Goal: Task Accomplishment & Management: Complete application form

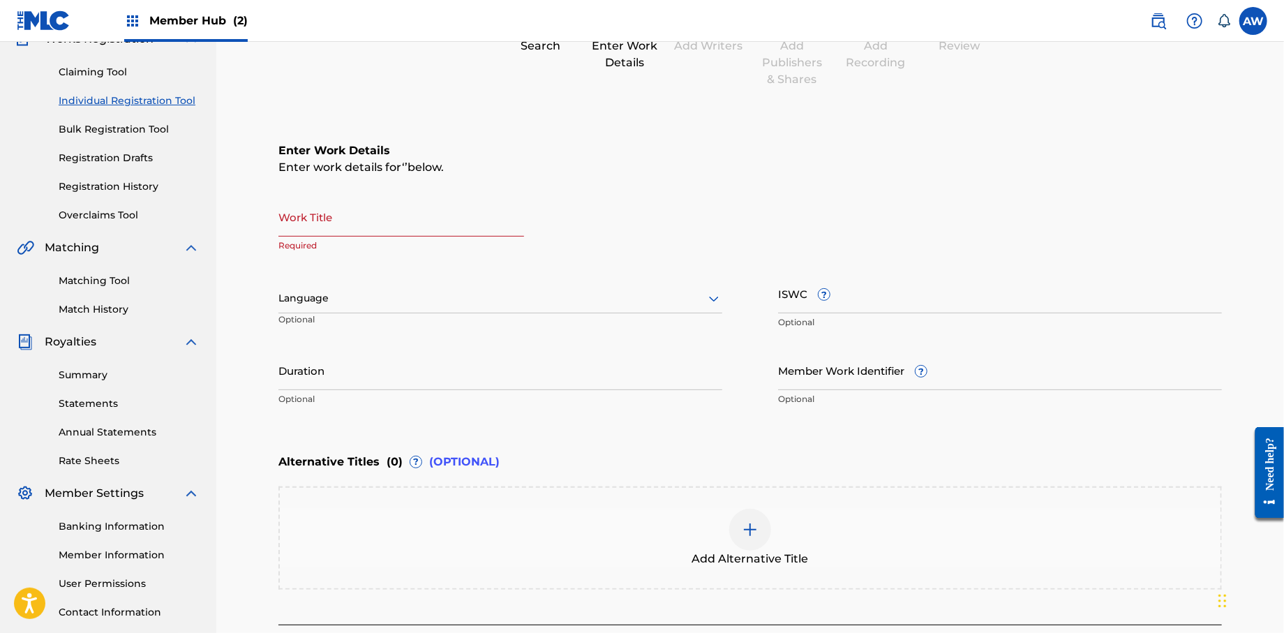
scroll to position [133, 0]
click at [332, 232] on input "Work Title" at bounding box center [402, 217] width 246 height 40
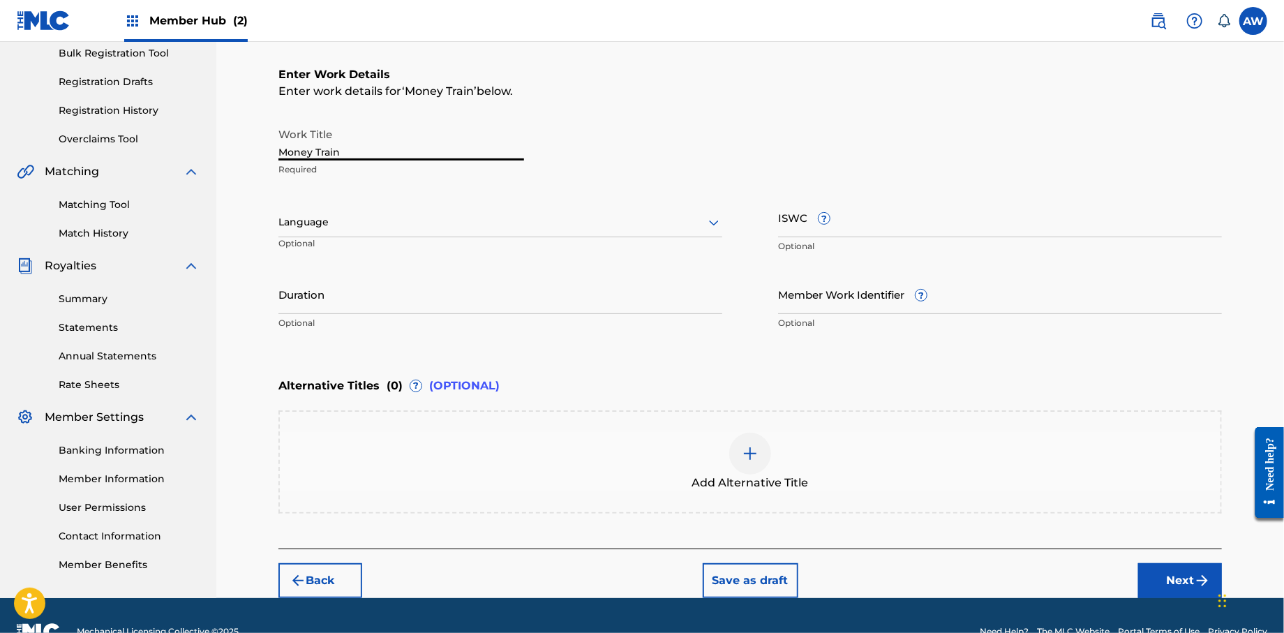
scroll to position [241, 0]
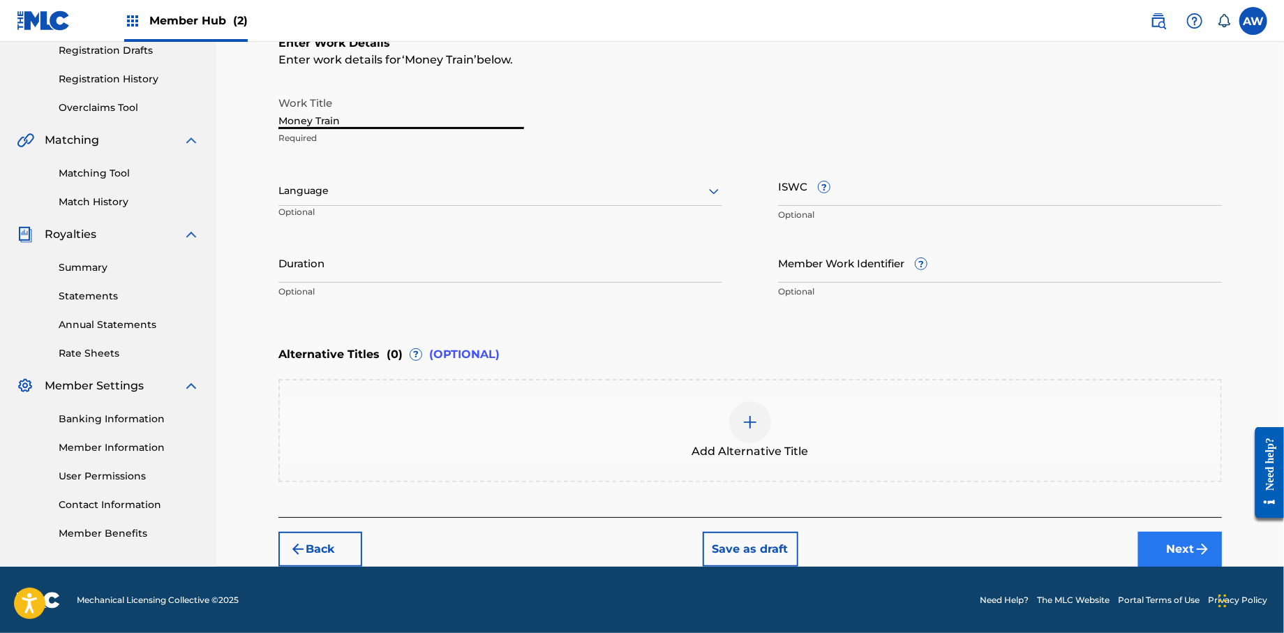
type input "Money Train"
click at [1183, 545] on button "Next" at bounding box center [1181, 549] width 84 height 35
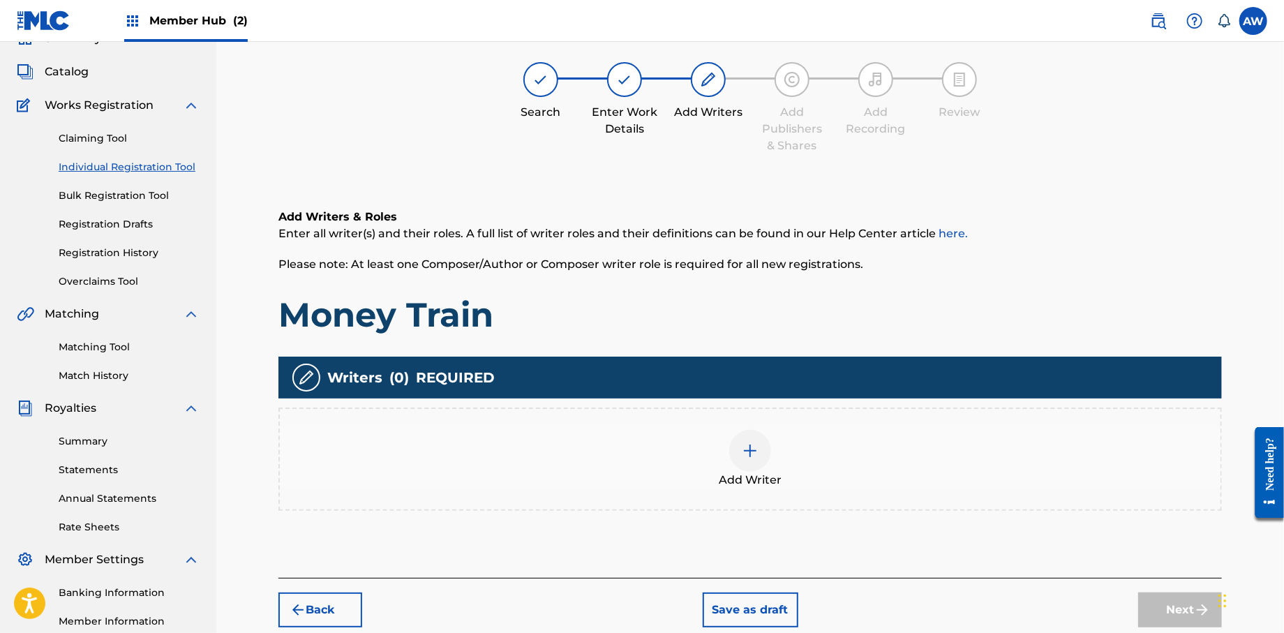
scroll to position [63, 0]
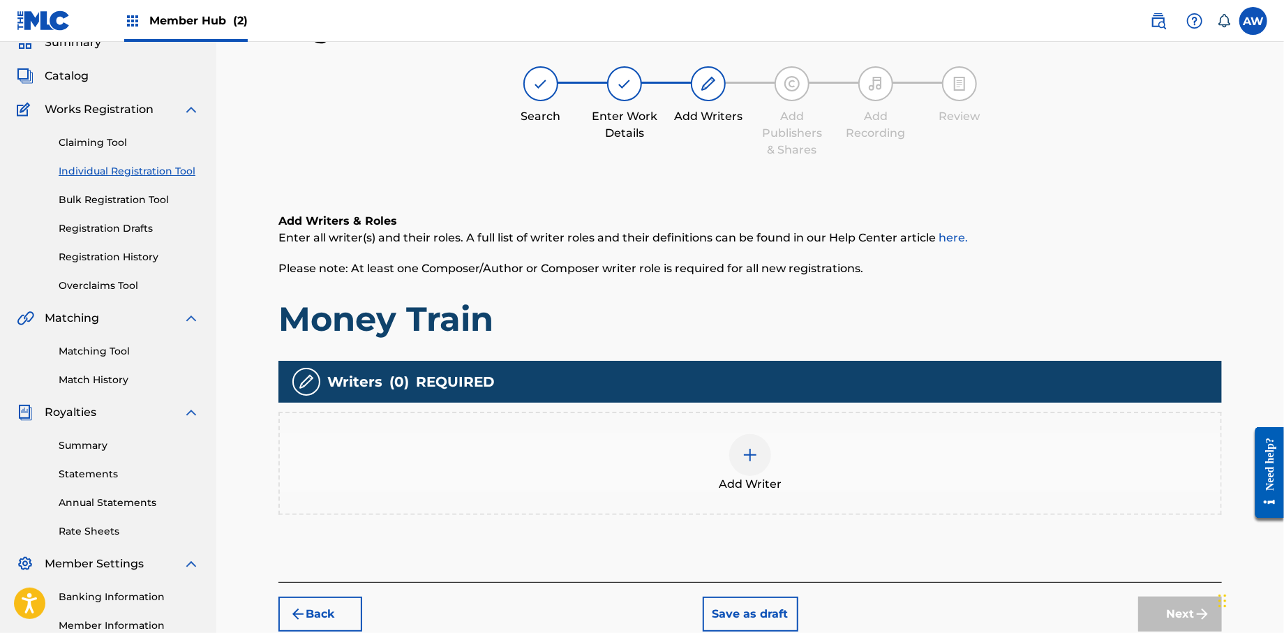
click at [742, 453] on img at bounding box center [750, 455] width 17 height 17
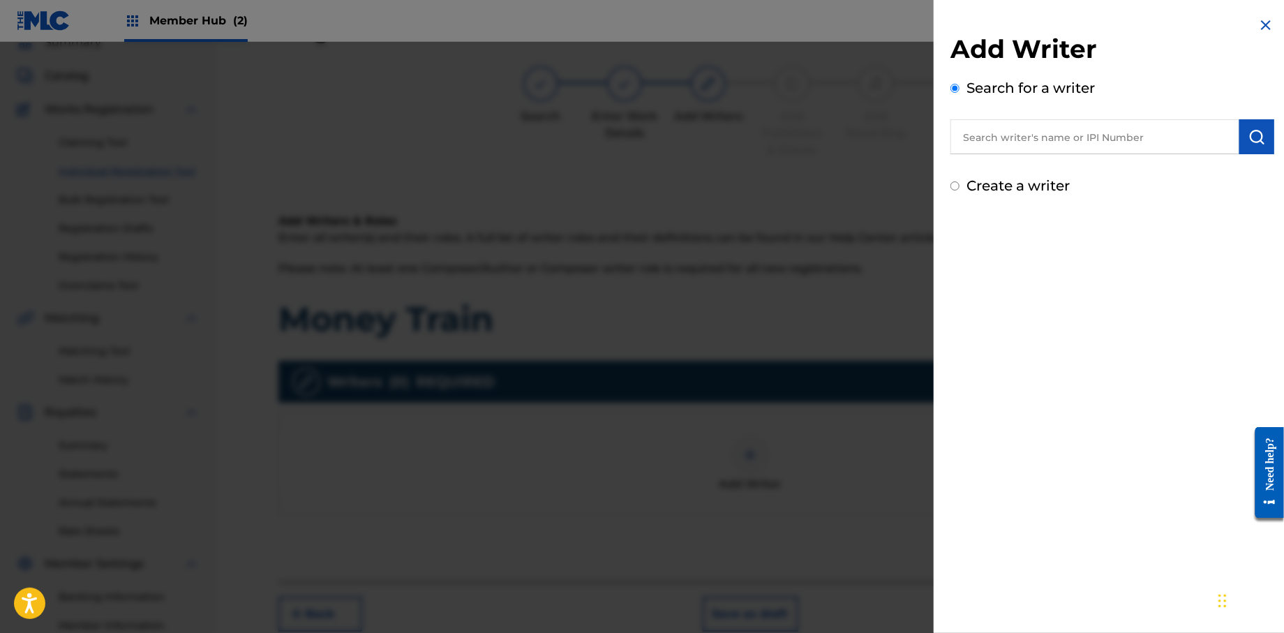
click at [987, 138] on input "text" at bounding box center [1095, 136] width 289 height 35
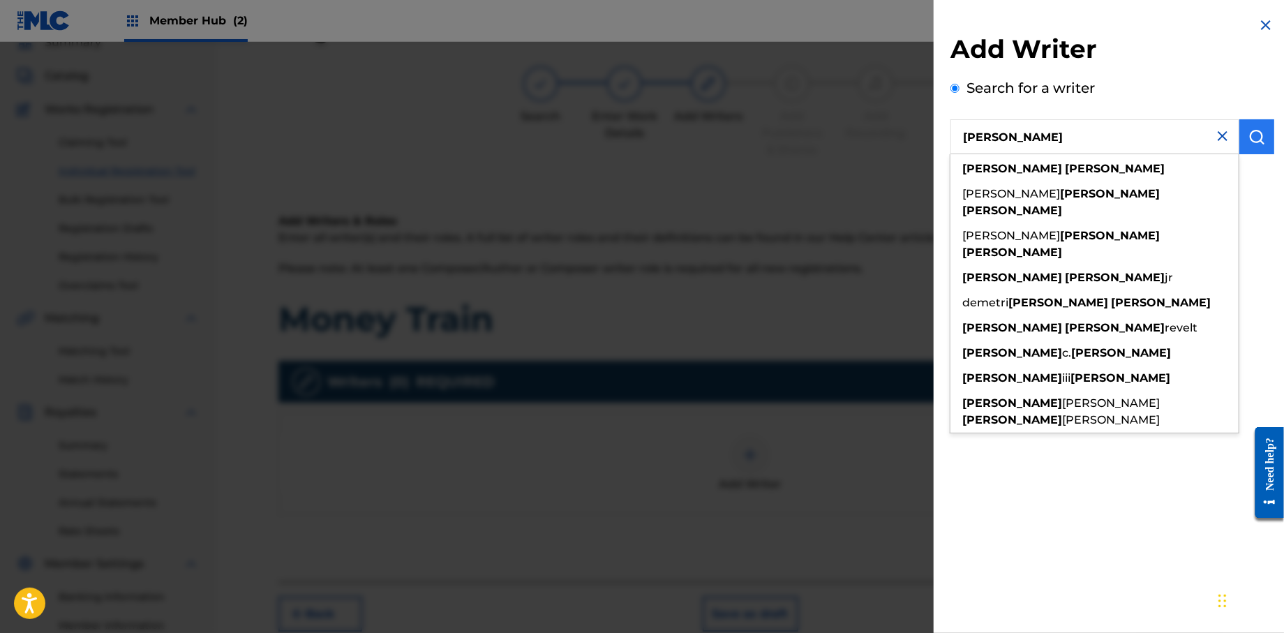
type input "[PERSON_NAME]"
click at [1260, 141] on img "submit" at bounding box center [1257, 136] width 17 height 17
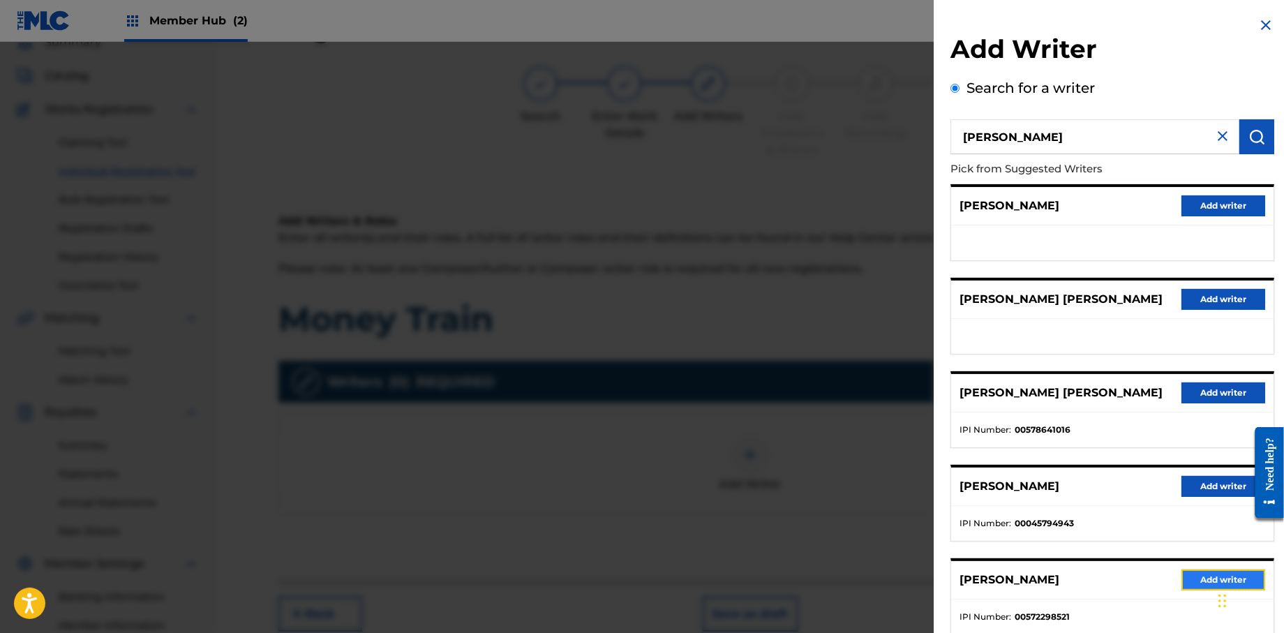
click at [1195, 579] on button "Add writer" at bounding box center [1224, 580] width 84 height 21
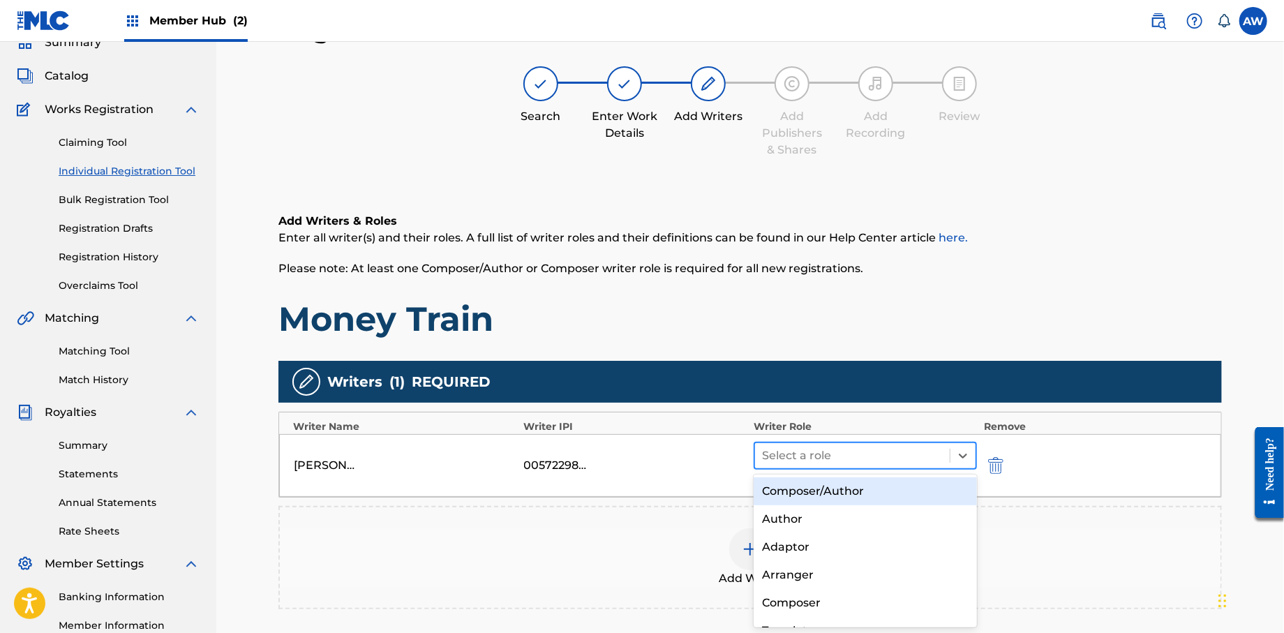
click at [787, 459] on div at bounding box center [852, 456] width 181 height 20
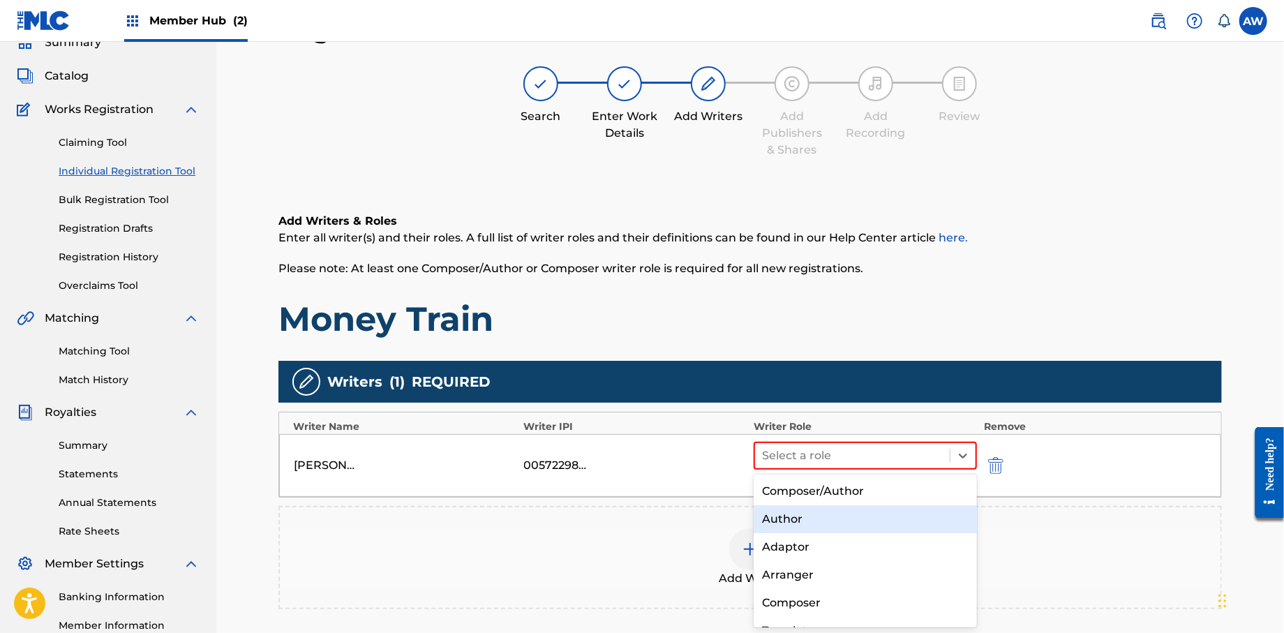
click at [804, 520] on div "Author" at bounding box center [865, 519] width 223 height 28
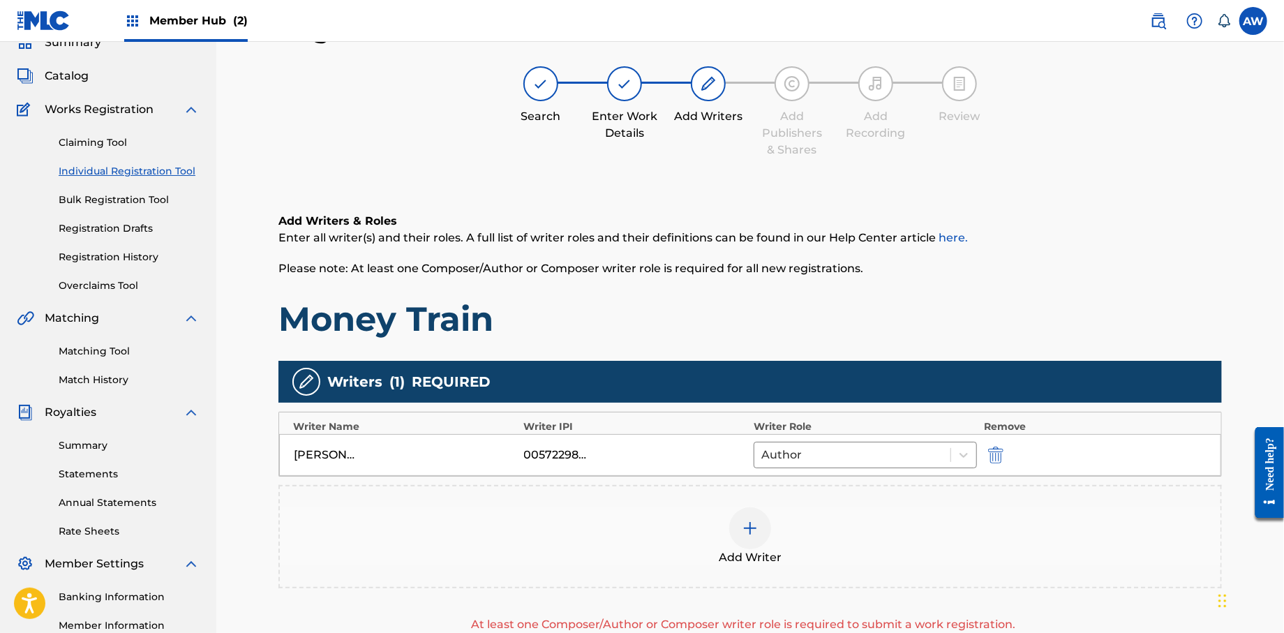
click at [748, 528] on img at bounding box center [750, 528] width 17 height 17
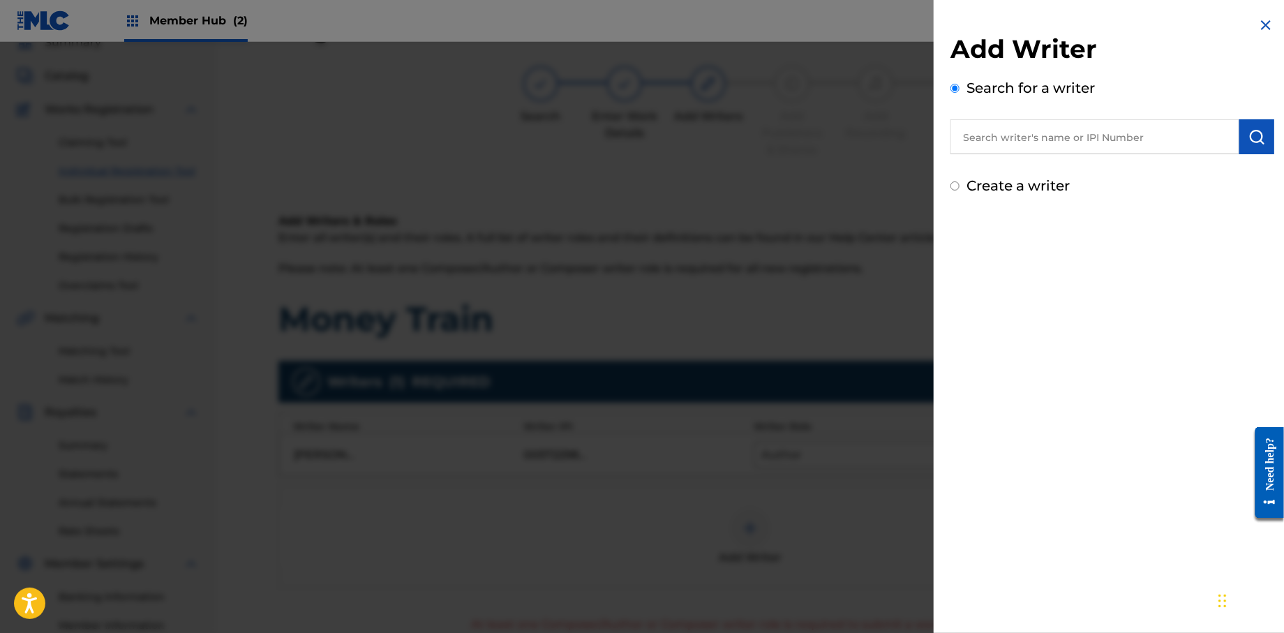
click at [956, 188] on input "Create a writer" at bounding box center [955, 186] width 9 height 9
radio input "false"
radio input "true"
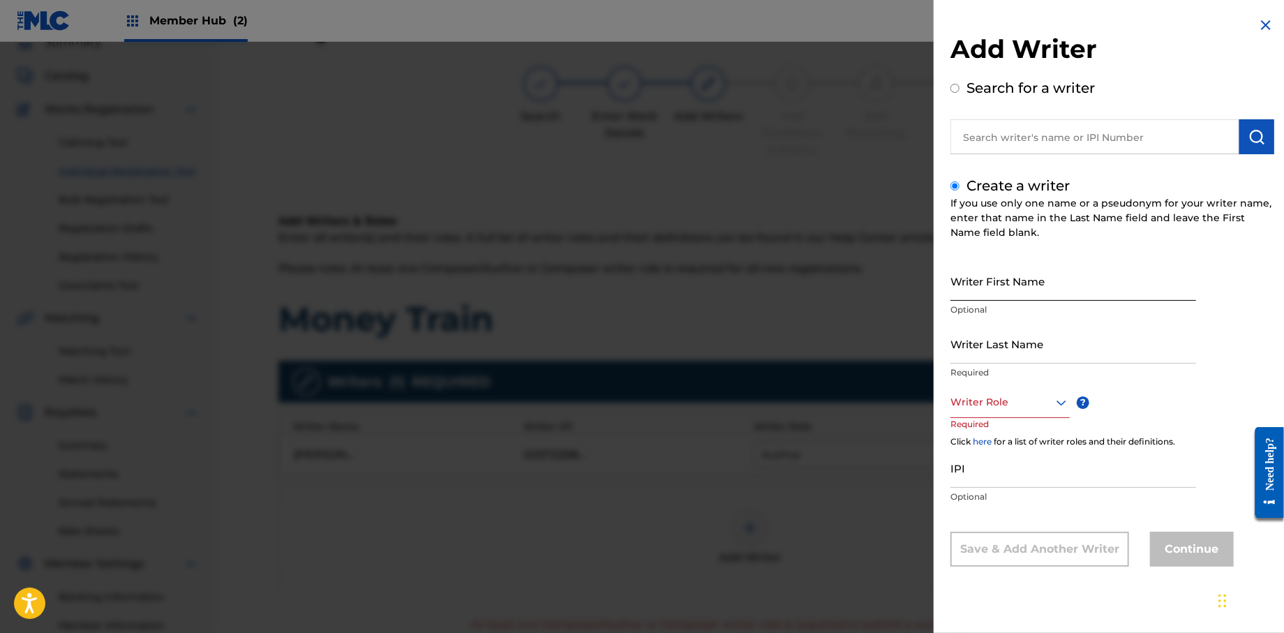
click at [977, 297] on input "Writer First Name" at bounding box center [1074, 281] width 246 height 40
type input "[PERSON_NAME]"
click at [1025, 353] on input "Writer Last Name" at bounding box center [1074, 344] width 246 height 40
type input "[PERSON_NAME]"
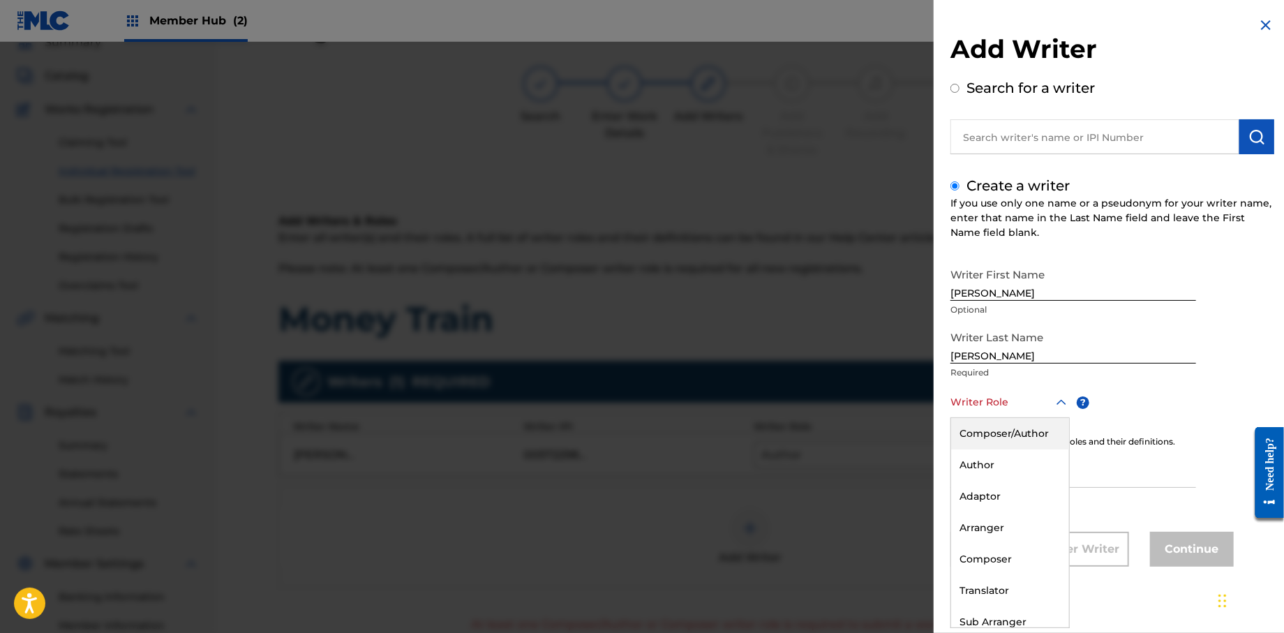
click at [1007, 401] on div at bounding box center [1010, 402] width 119 height 17
click at [1005, 555] on div "Composer" at bounding box center [1010, 559] width 118 height 31
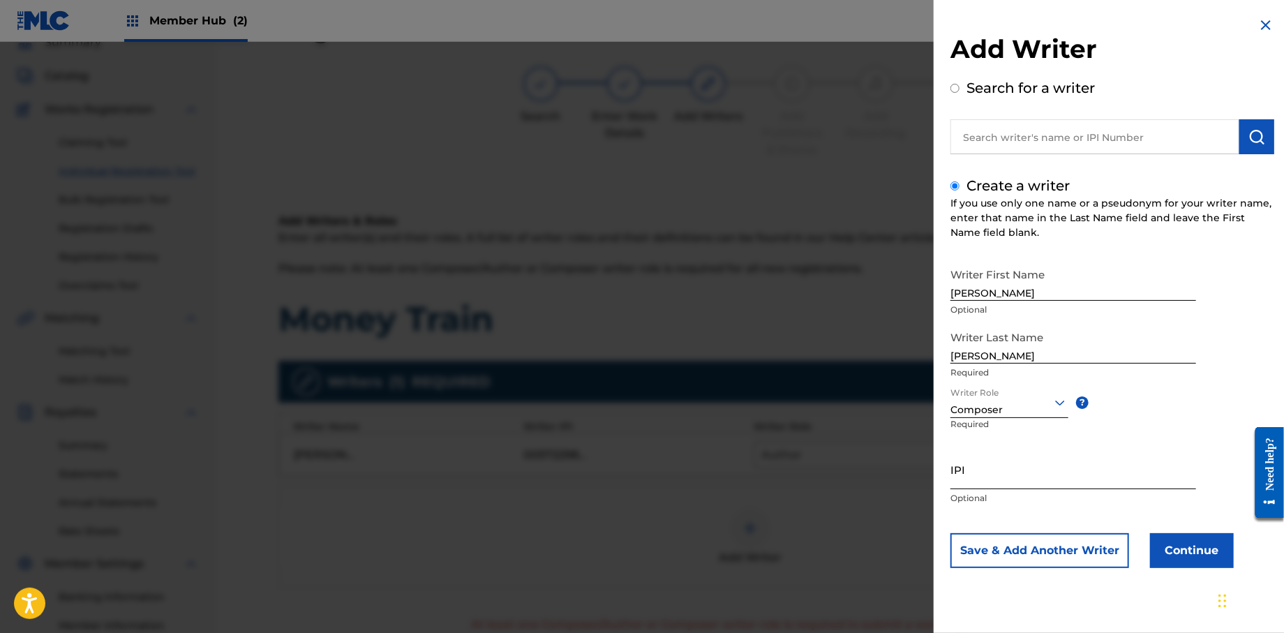
click at [1012, 480] on input "IPI" at bounding box center [1074, 470] width 246 height 40
type input "181861261"
click at [1204, 555] on button "Continue" at bounding box center [1192, 550] width 84 height 35
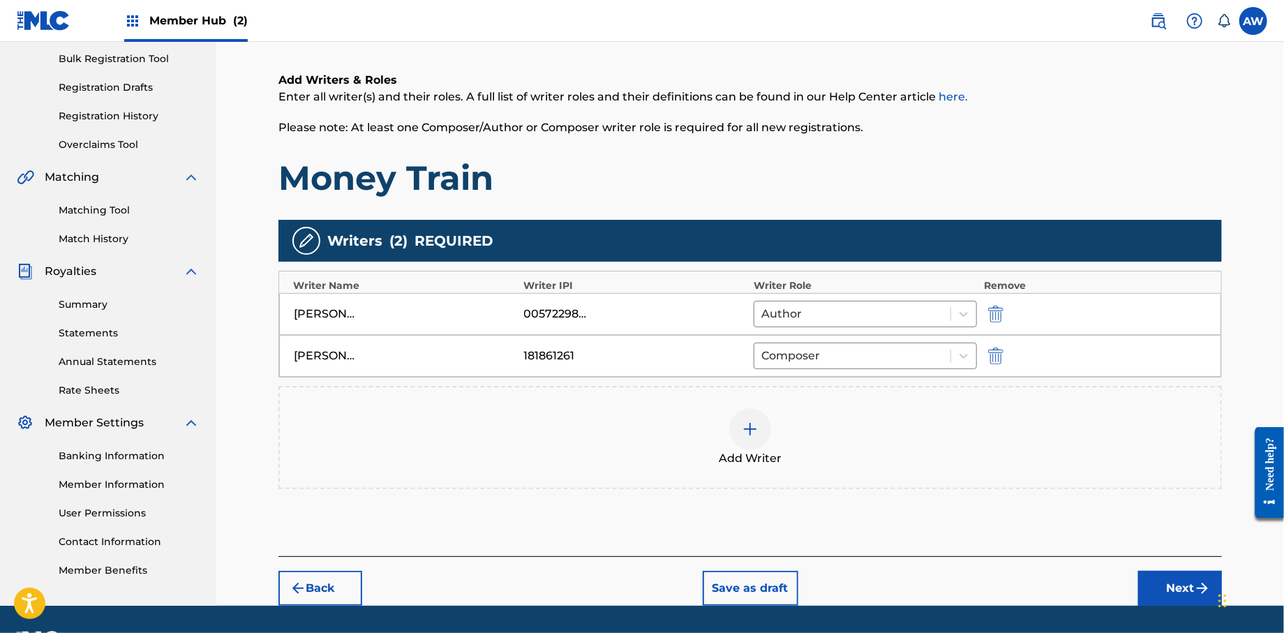
scroll to position [244, 0]
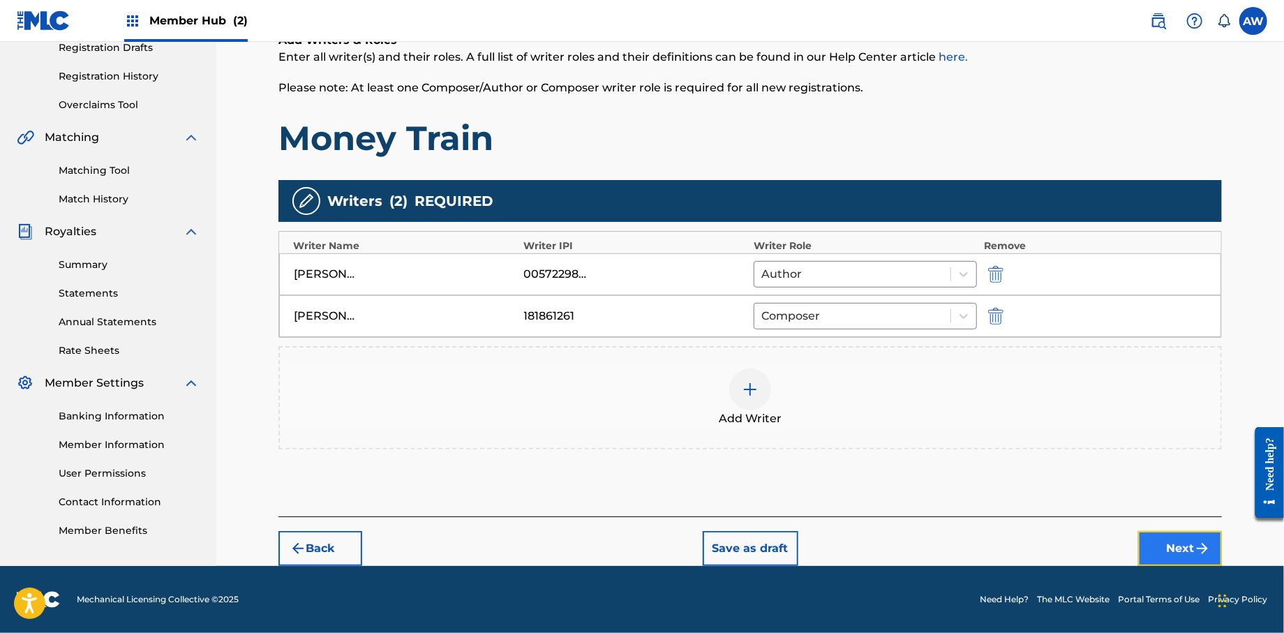
click at [1150, 549] on button "Next" at bounding box center [1181, 548] width 84 height 35
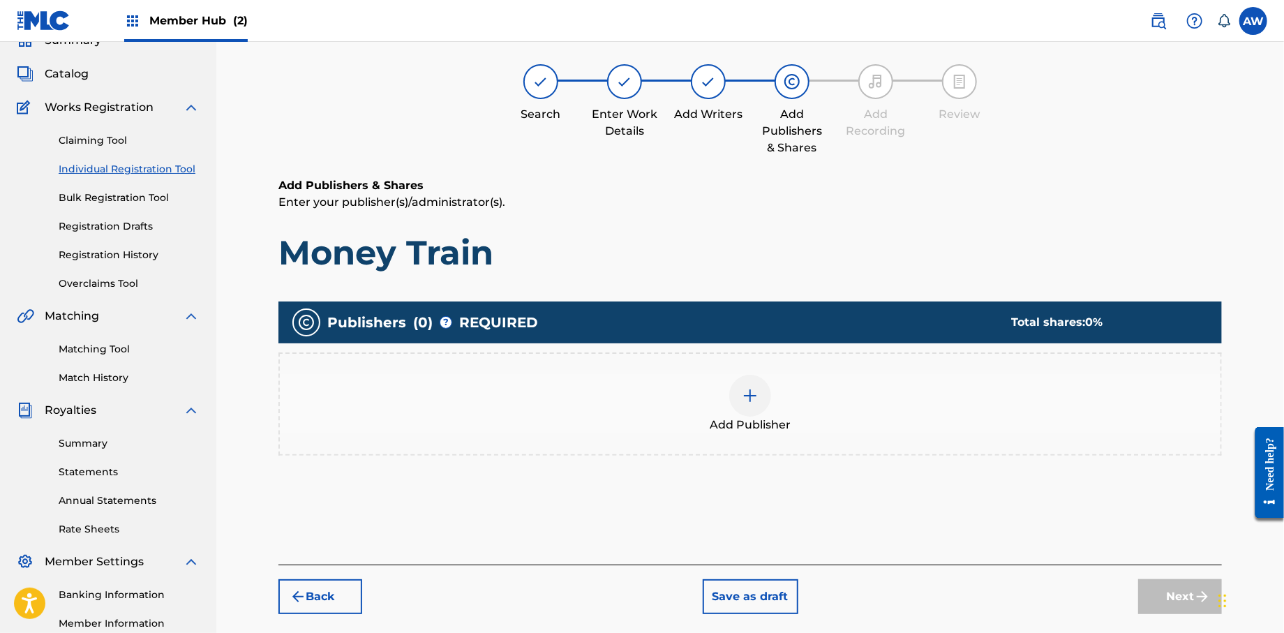
scroll to position [63, 0]
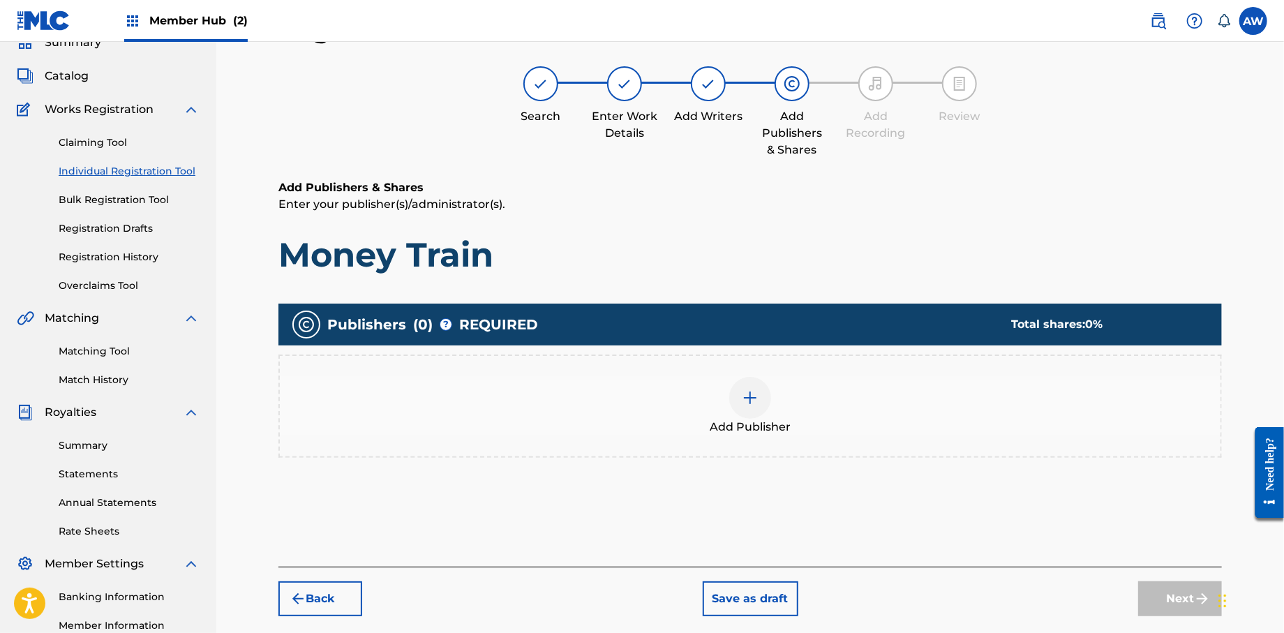
click at [747, 400] on img at bounding box center [750, 398] width 17 height 17
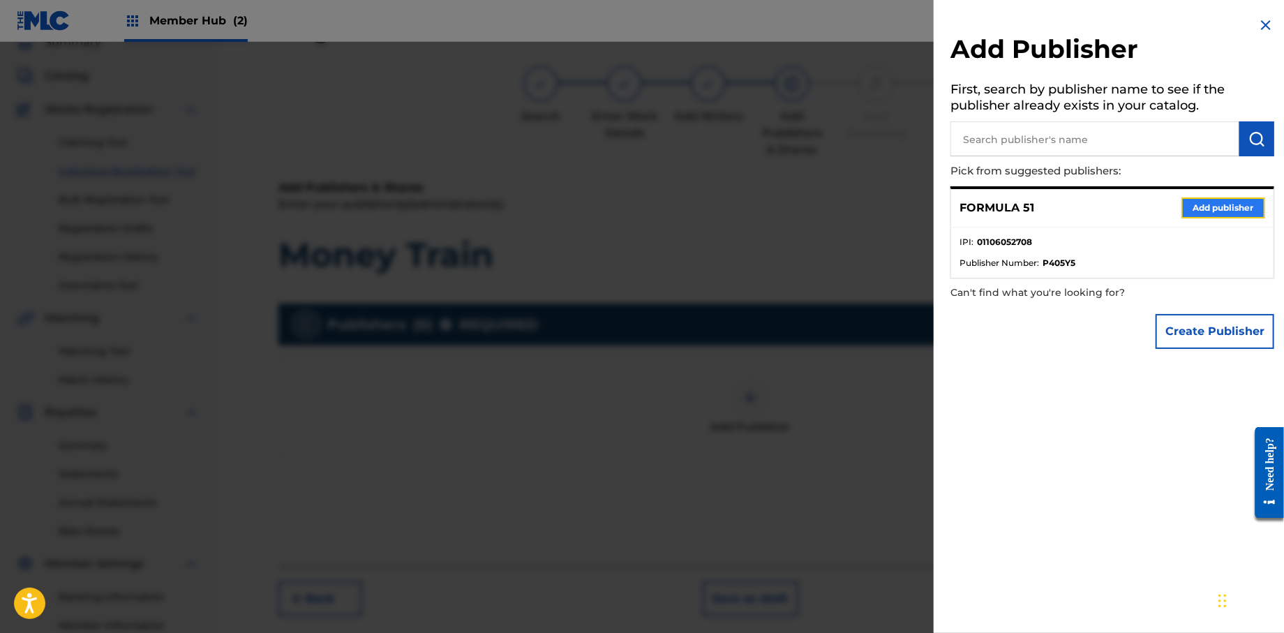
click at [1210, 209] on button "Add publisher" at bounding box center [1224, 208] width 84 height 21
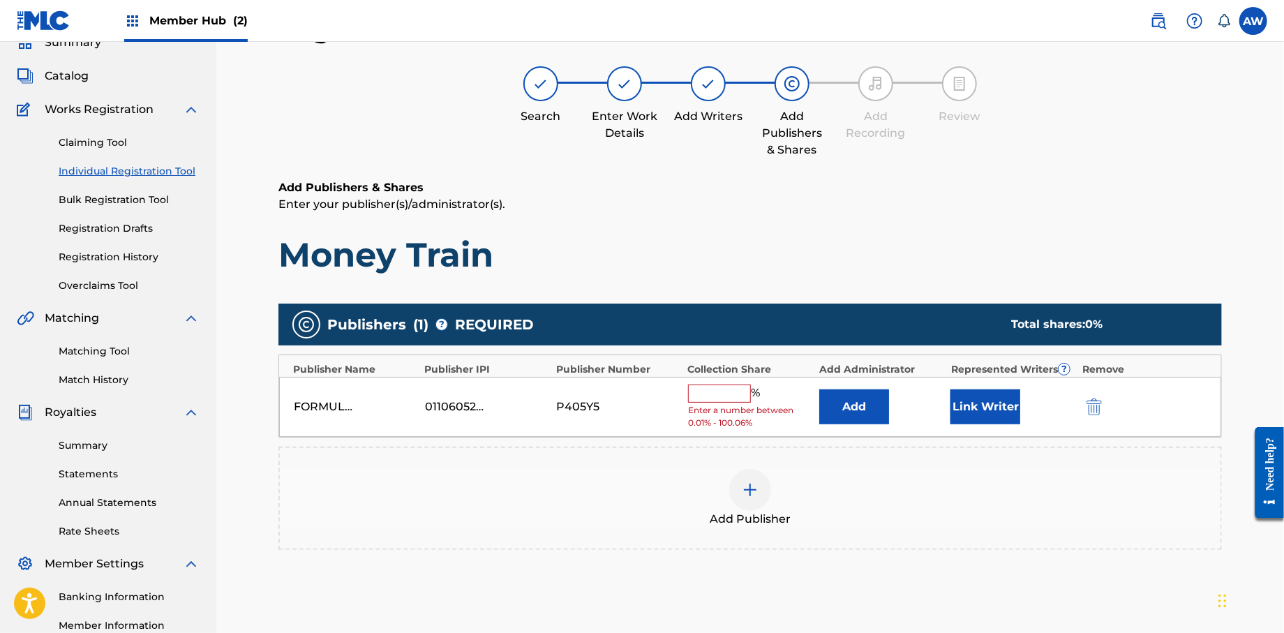
click at [698, 392] on input "text" at bounding box center [719, 394] width 63 height 18
type input "100"
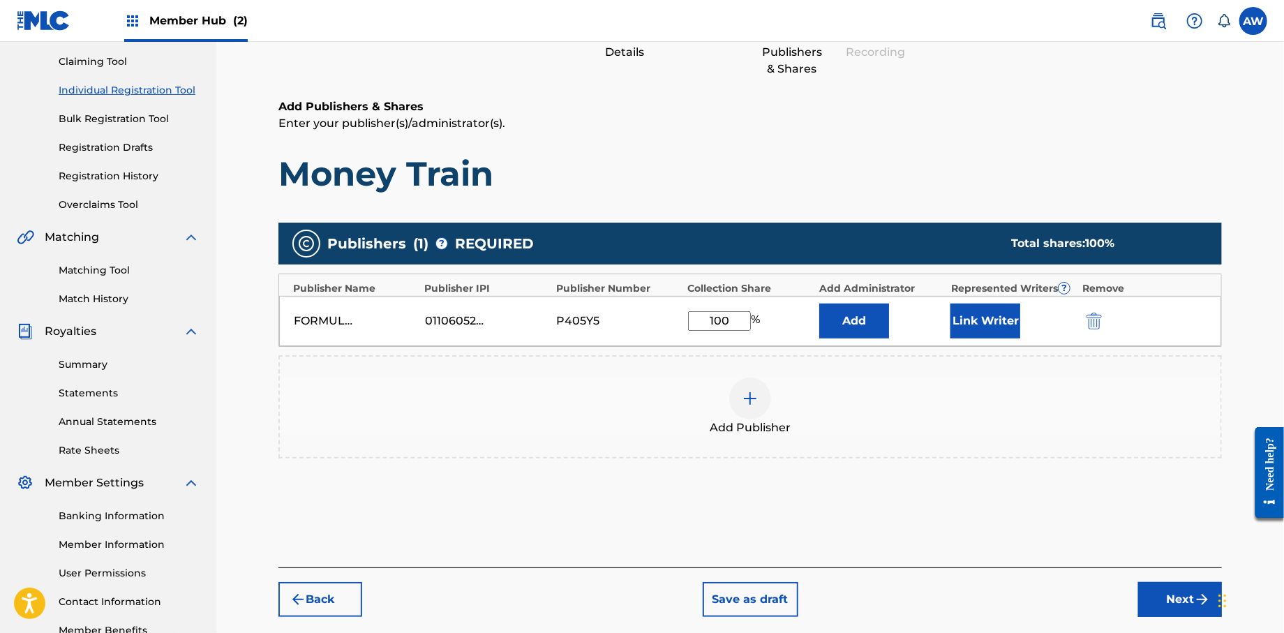
scroll to position [207, 0]
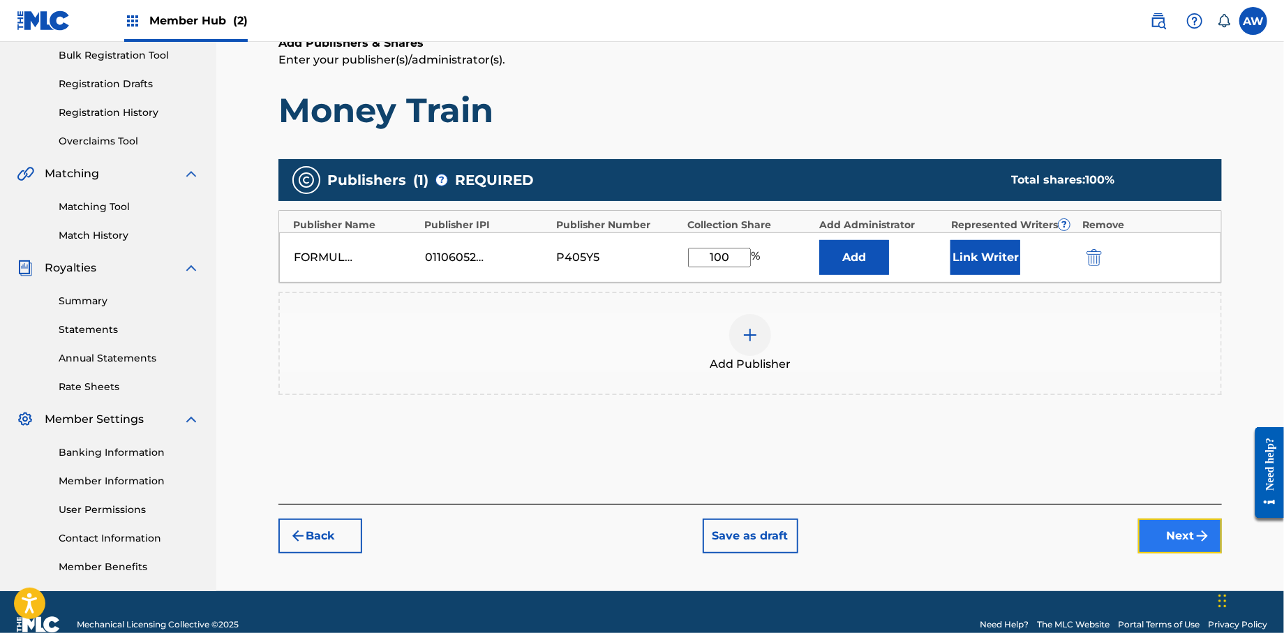
click at [1173, 530] on button "Next" at bounding box center [1181, 536] width 84 height 35
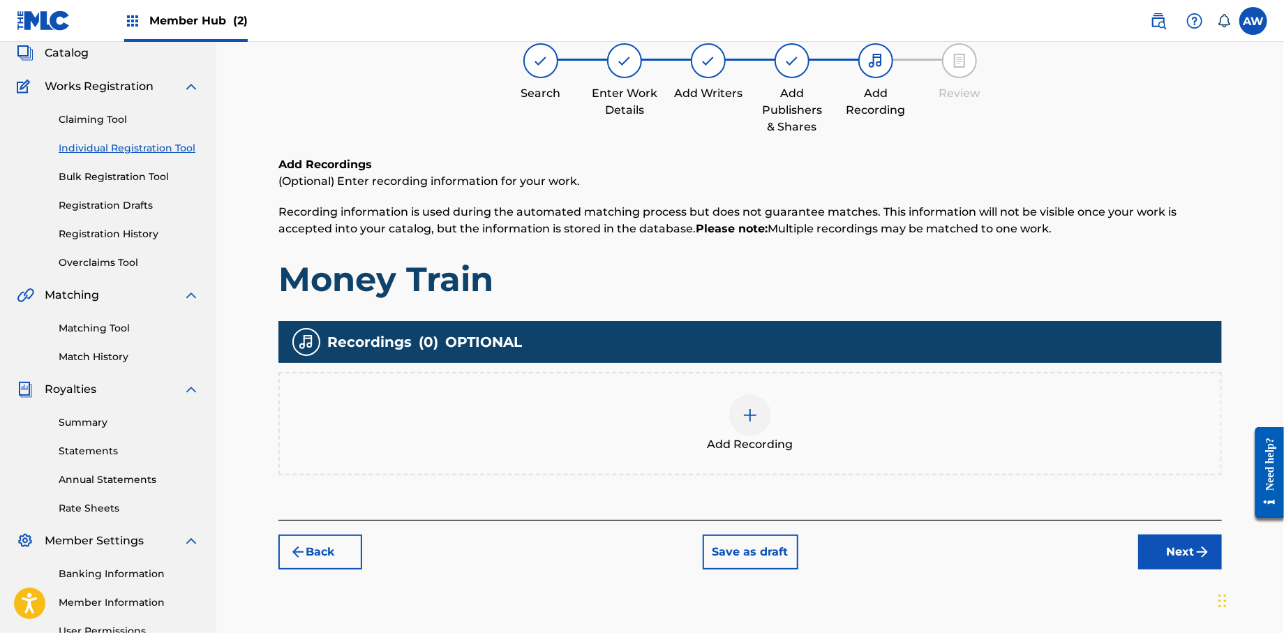
scroll to position [63, 0]
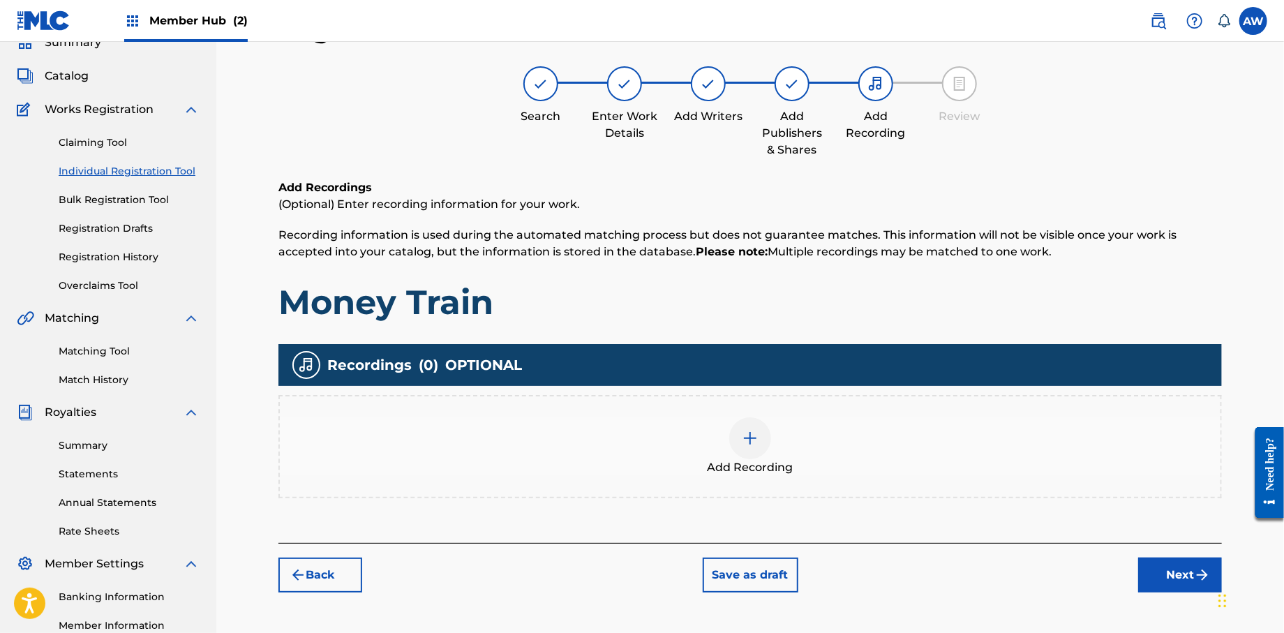
click at [759, 436] on div at bounding box center [750, 438] width 42 height 42
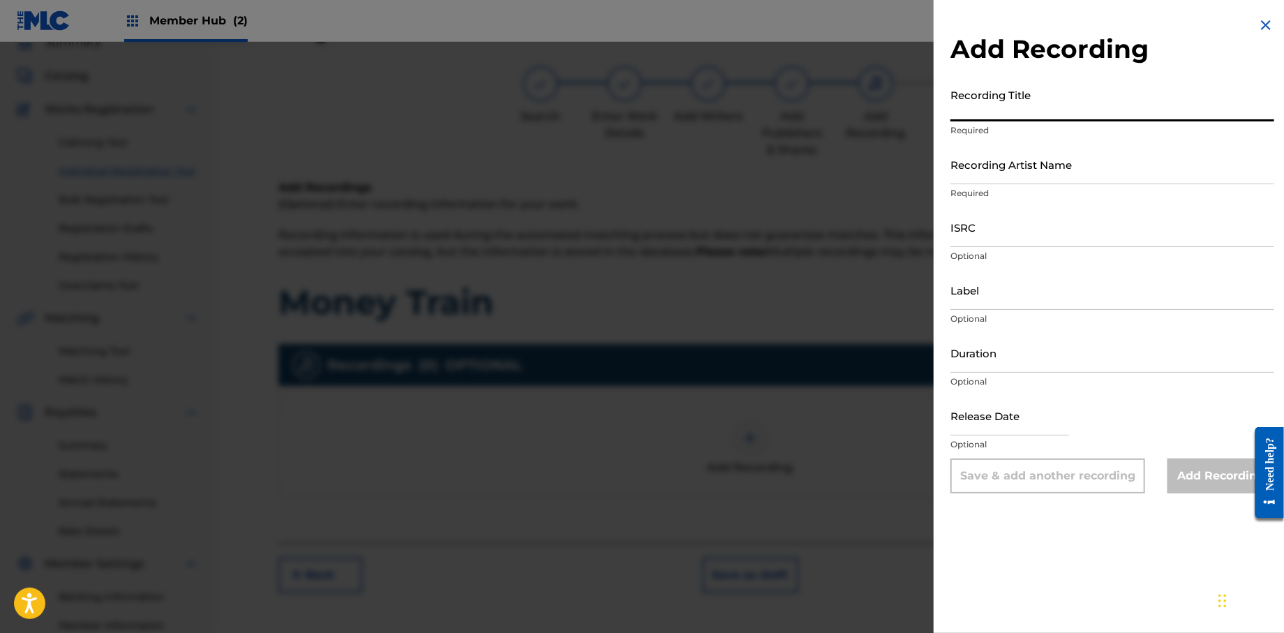
click at [1044, 117] on input "Recording Title" at bounding box center [1113, 102] width 324 height 40
type input "Papers, Vol 1."
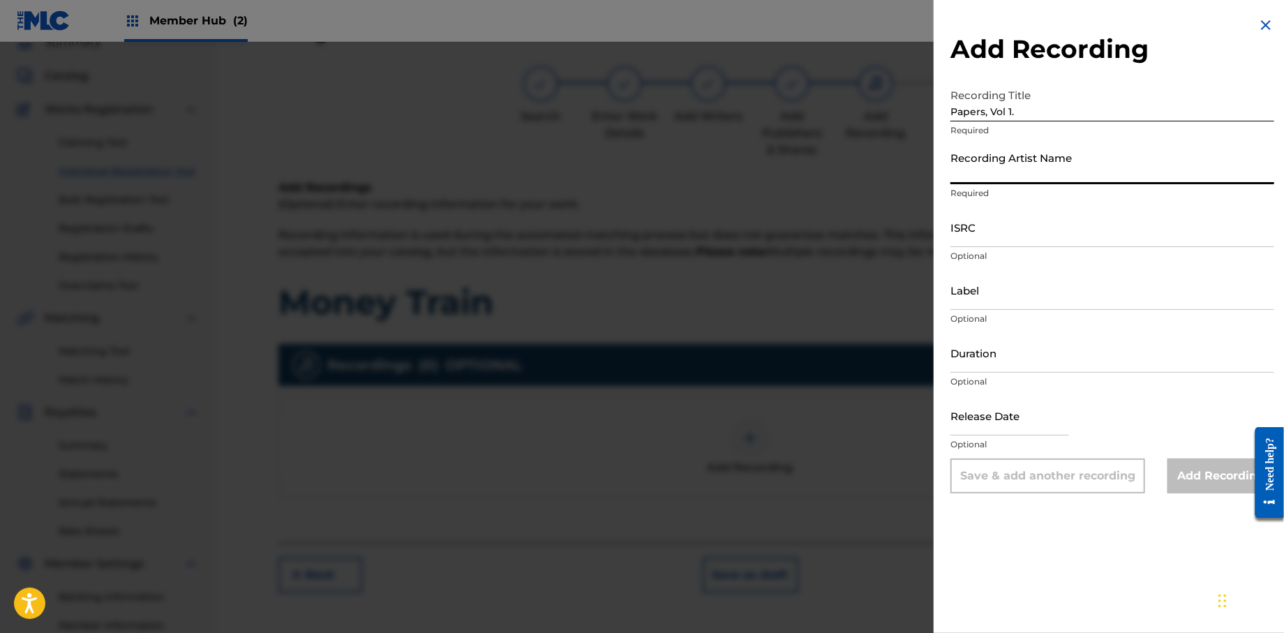
click at [966, 182] on input "Recording Artist Name" at bounding box center [1113, 165] width 324 height 40
type input "T-Rock"
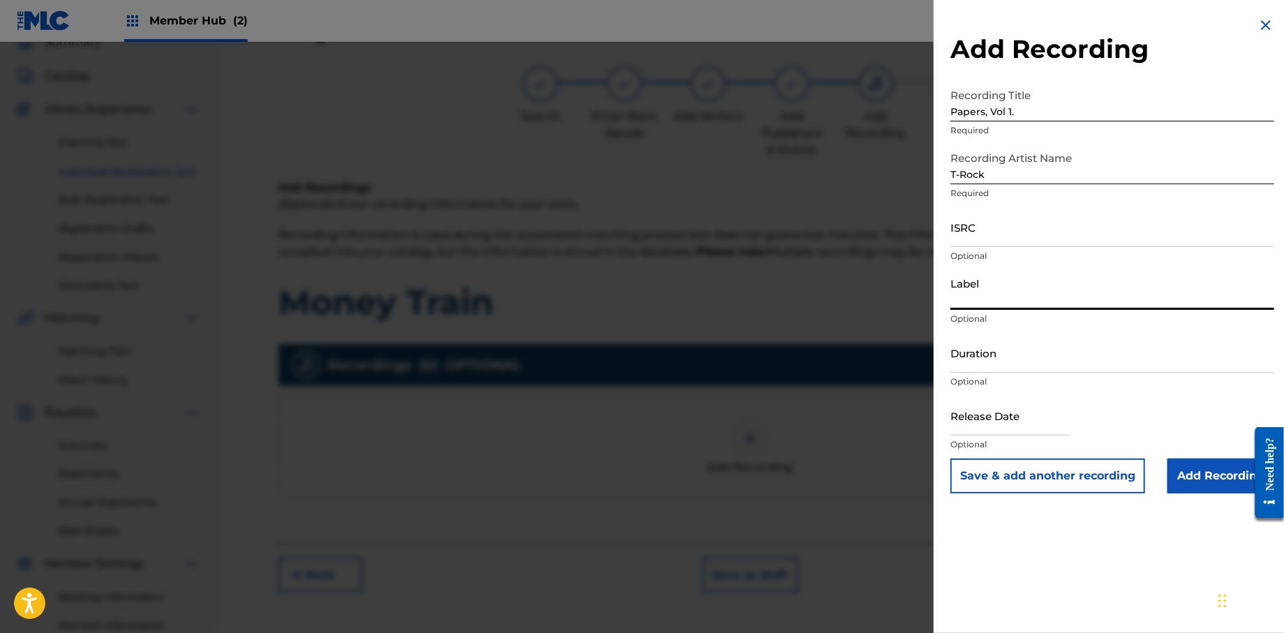
click at [1001, 302] on input "Label" at bounding box center [1113, 290] width 324 height 40
type input "Rock Solid Music"
click at [999, 429] on input "text" at bounding box center [1010, 416] width 119 height 40
select select "8"
select select "2025"
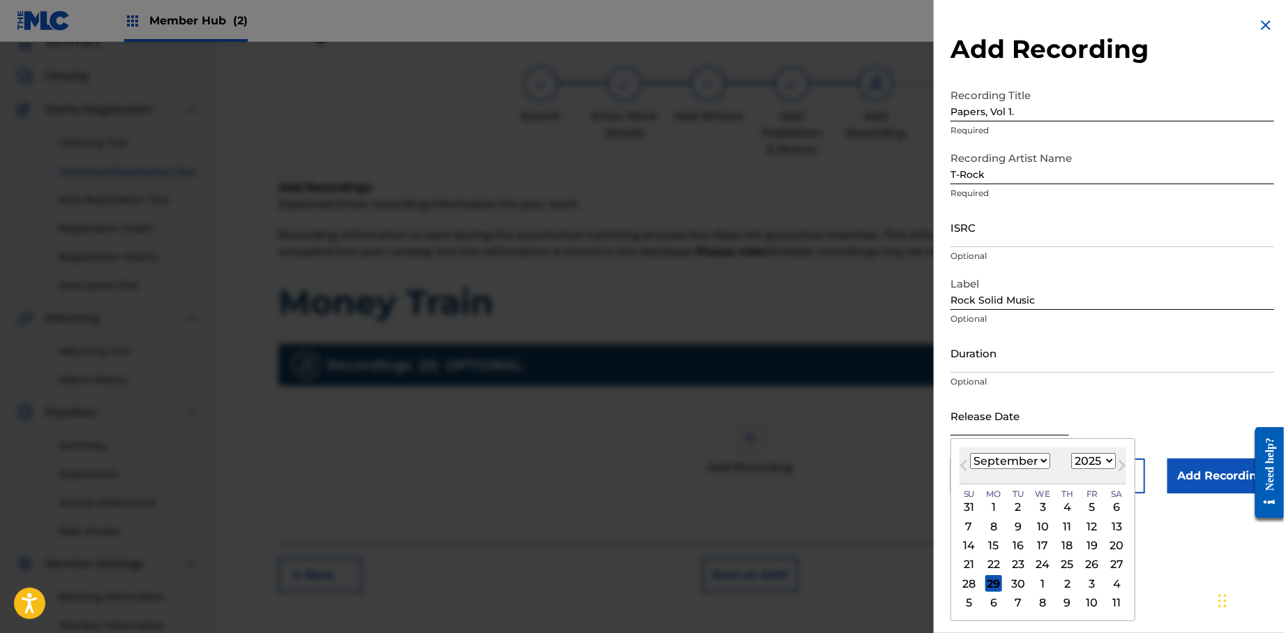
type input "[DATE]"
select select "0"
select select "2013"
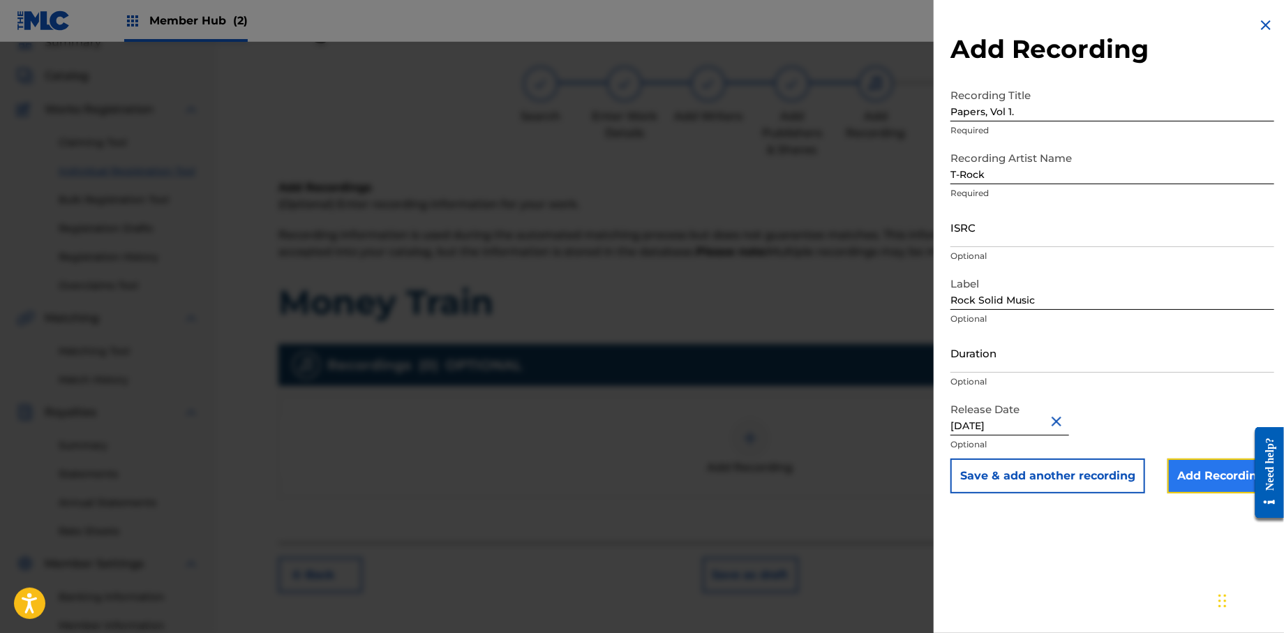
click at [1193, 476] on input "Add Recording" at bounding box center [1221, 476] width 107 height 35
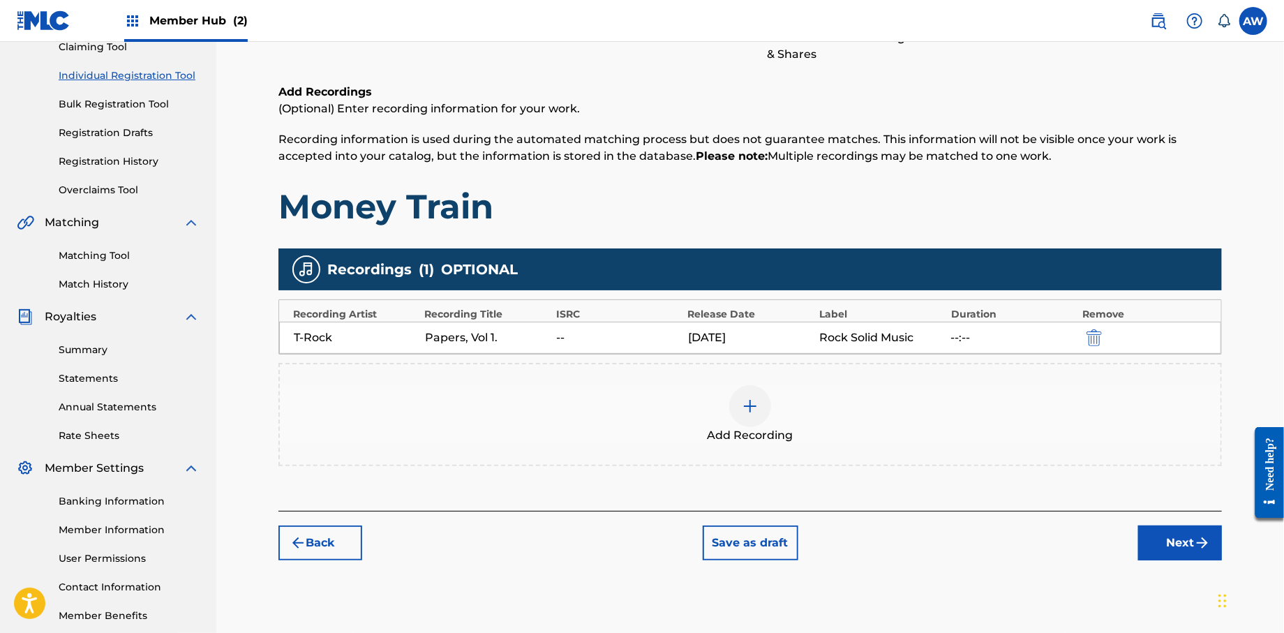
scroll to position [225, 0]
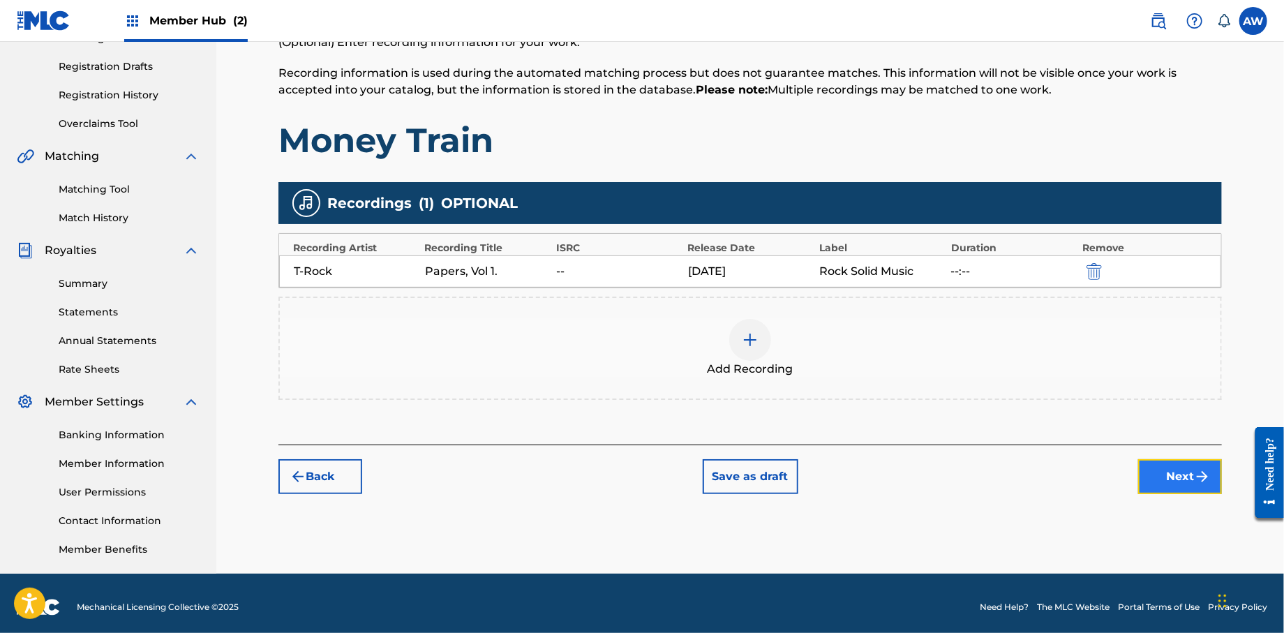
click at [1207, 472] on img "submit" at bounding box center [1202, 476] width 17 height 17
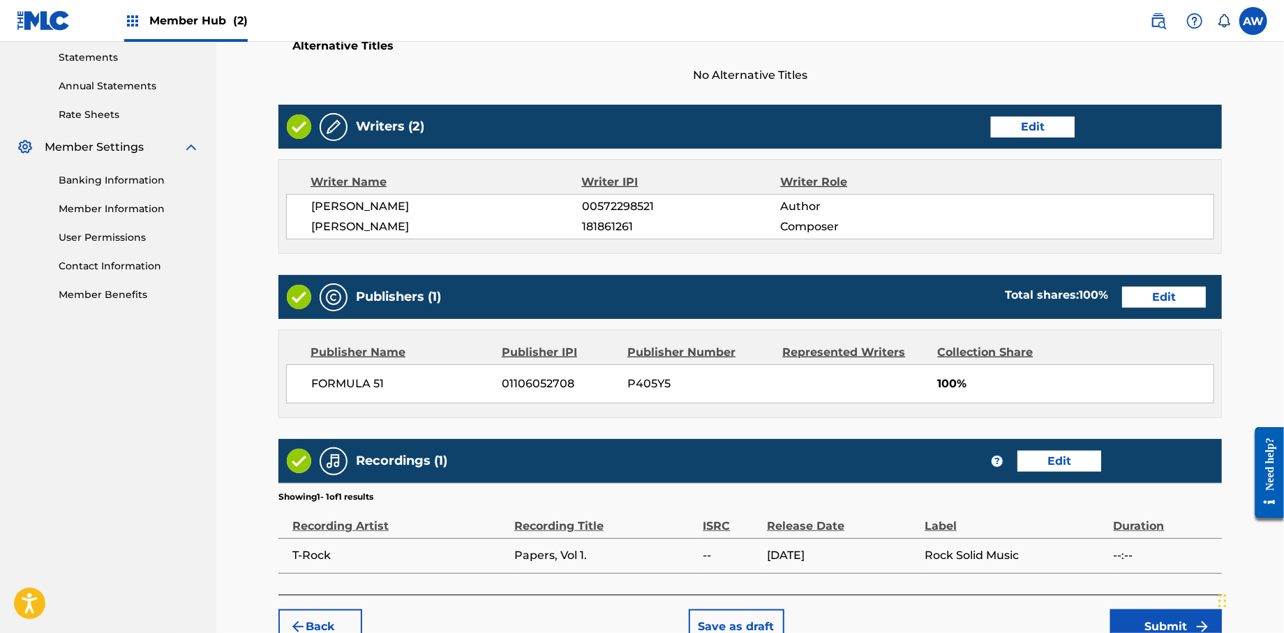
scroll to position [557, 0]
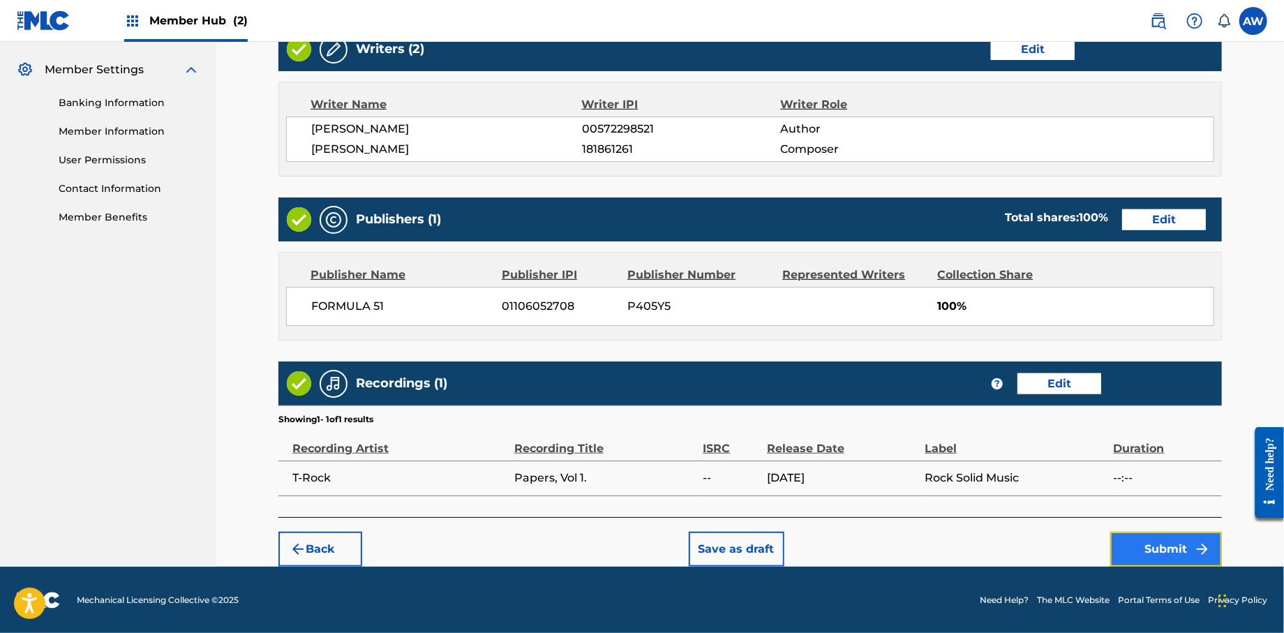
click at [1176, 545] on button "Submit" at bounding box center [1167, 549] width 112 height 35
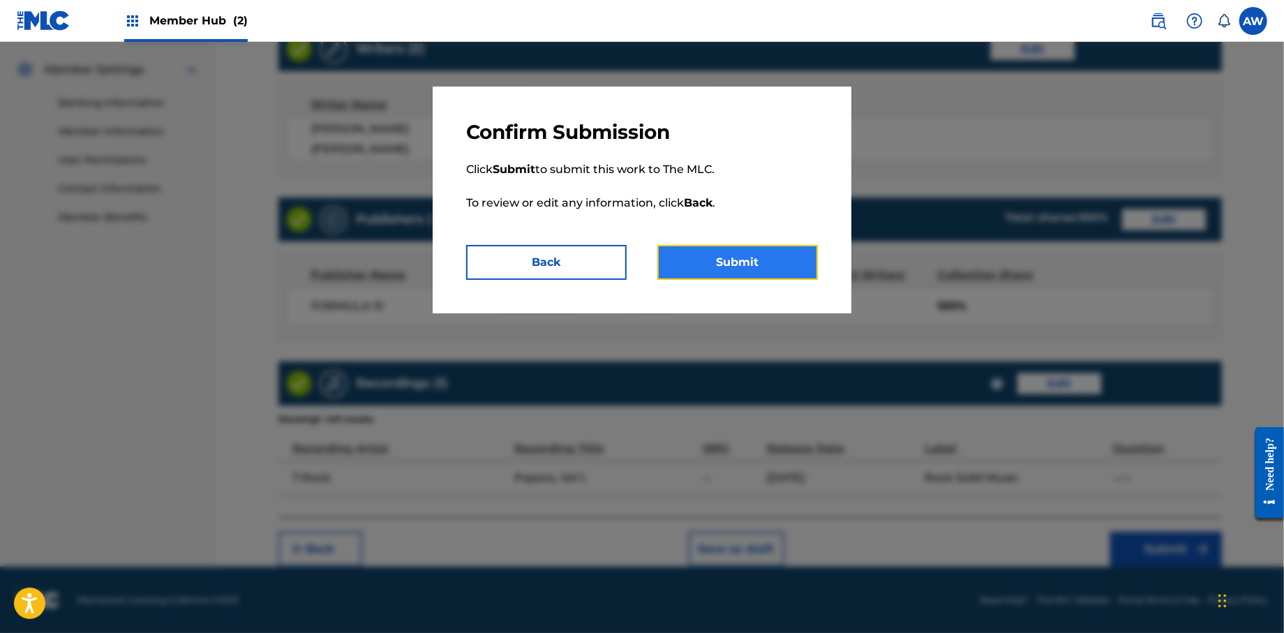
click at [769, 265] on button "Submit" at bounding box center [738, 262] width 161 height 35
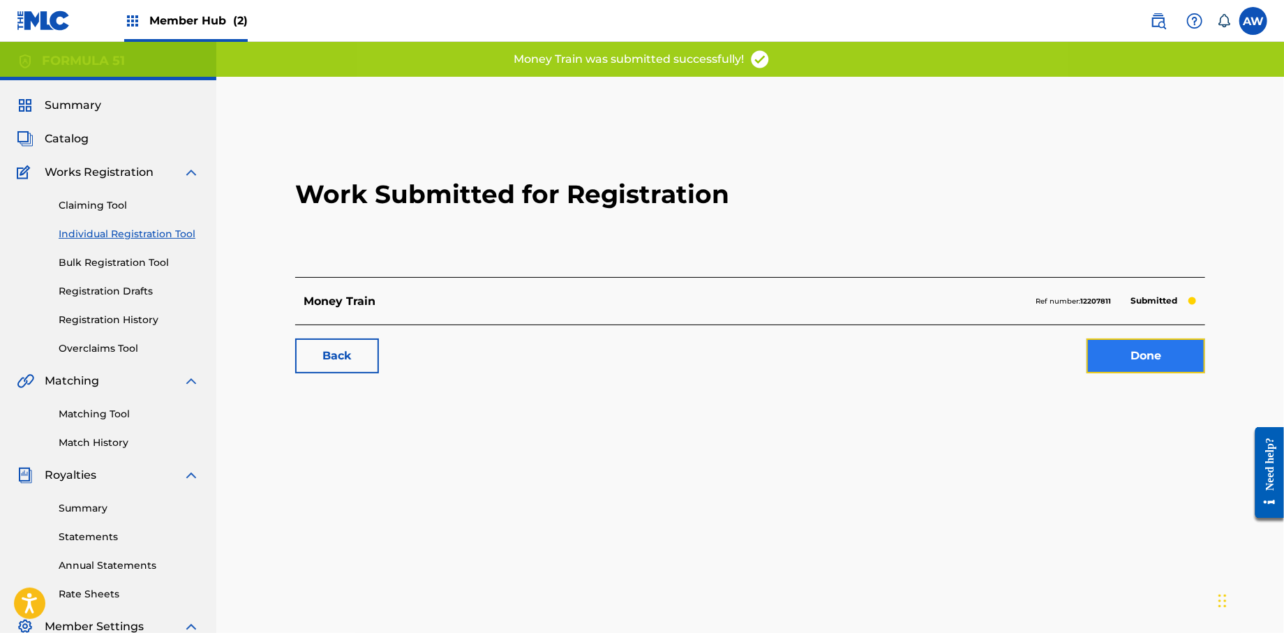
click at [1102, 350] on link "Done" at bounding box center [1146, 356] width 119 height 35
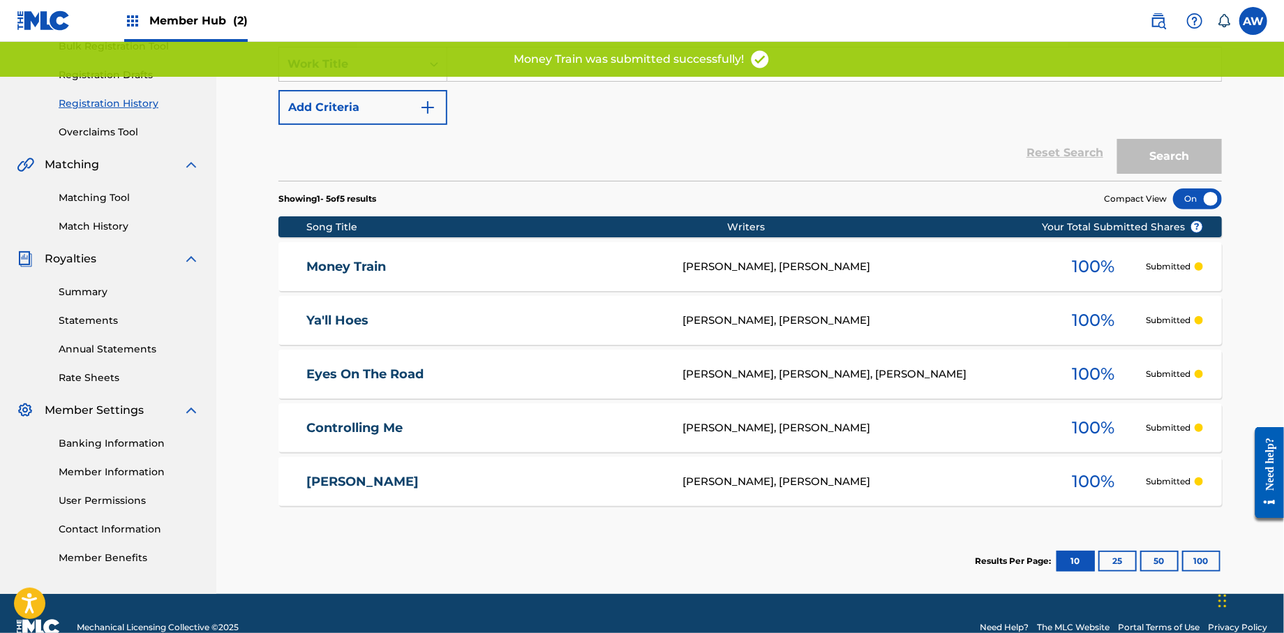
scroll to position [230, 0]
